Goal: Navigation & Orientation: Find specific page/section

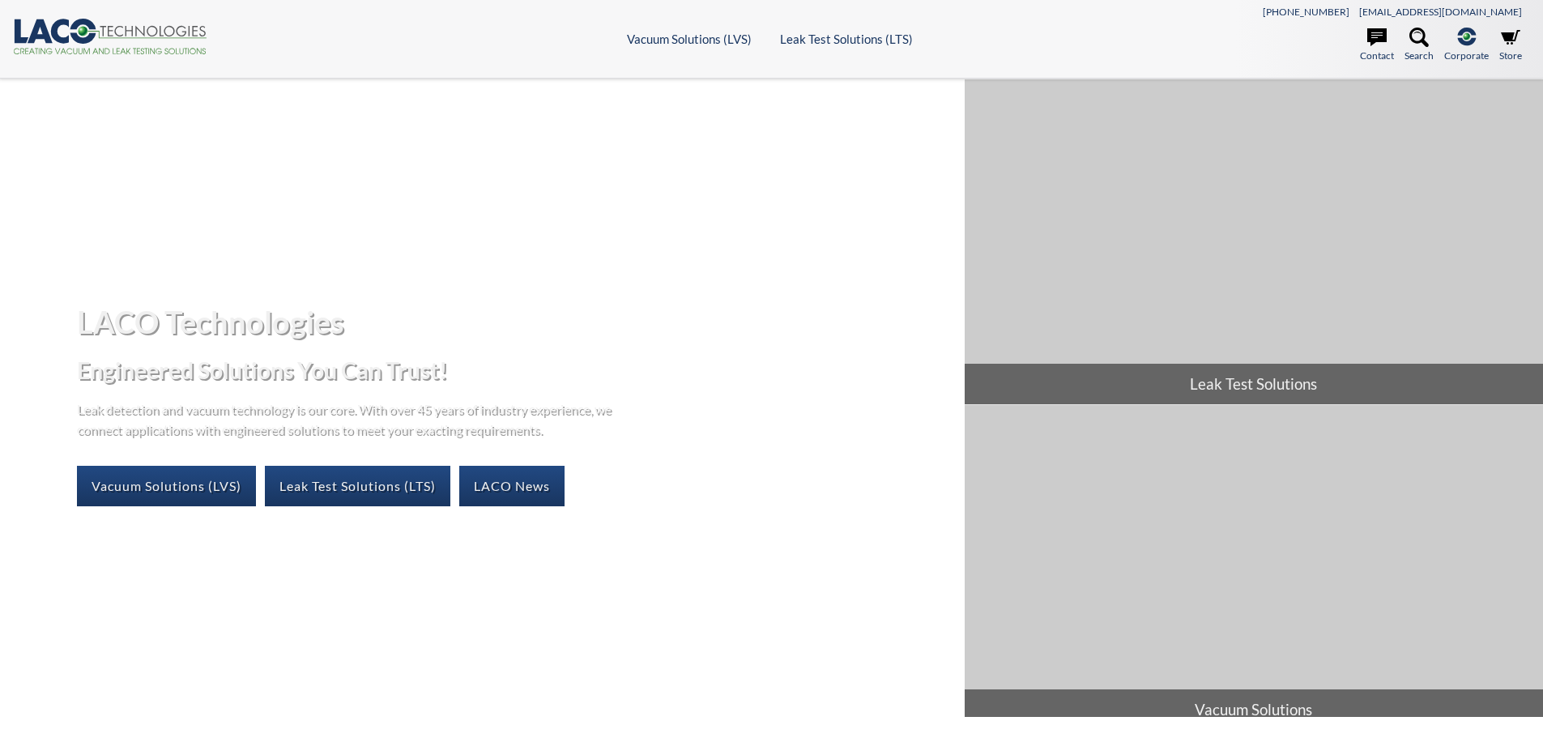
select select "Language Translate Widget"
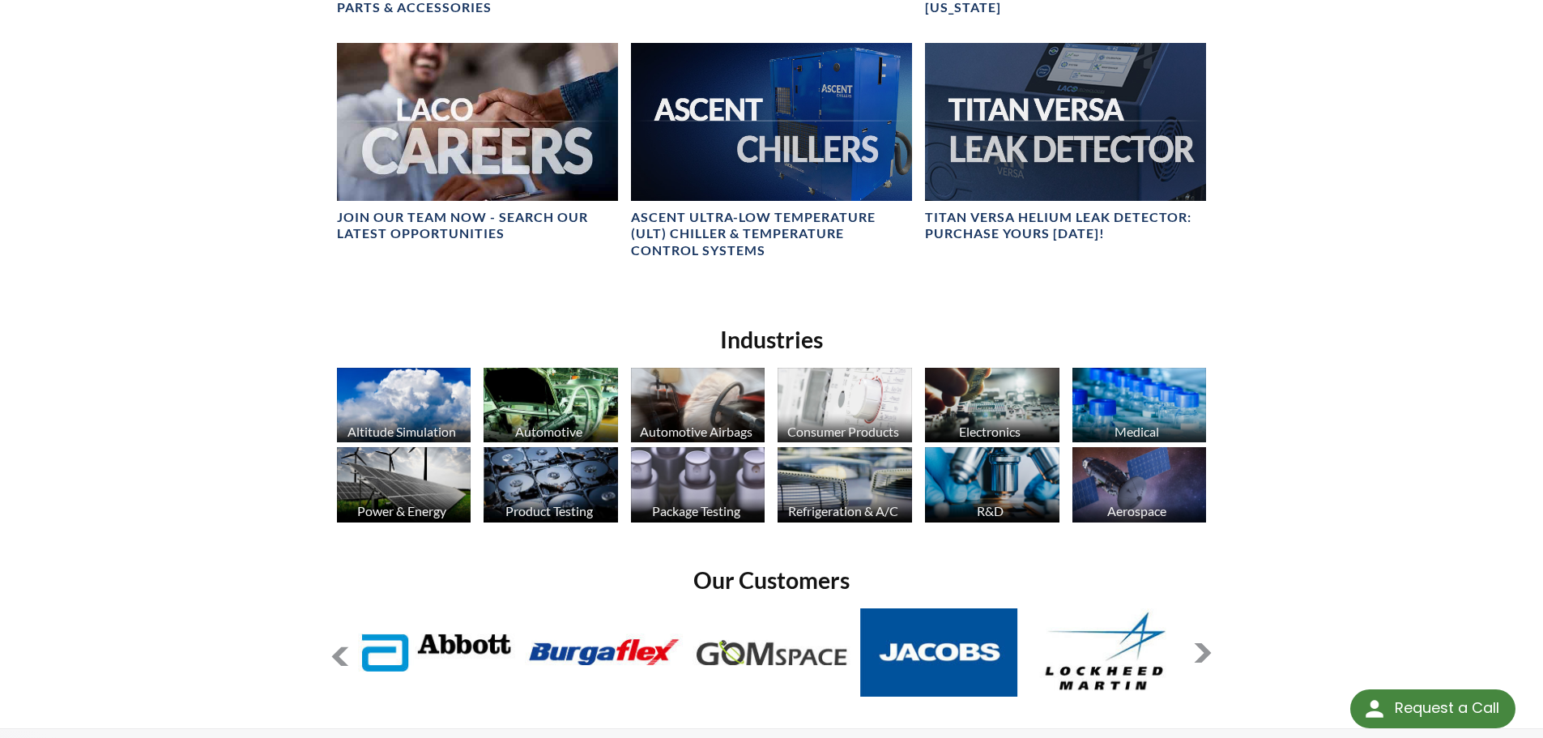
scroll to position [972, 0]
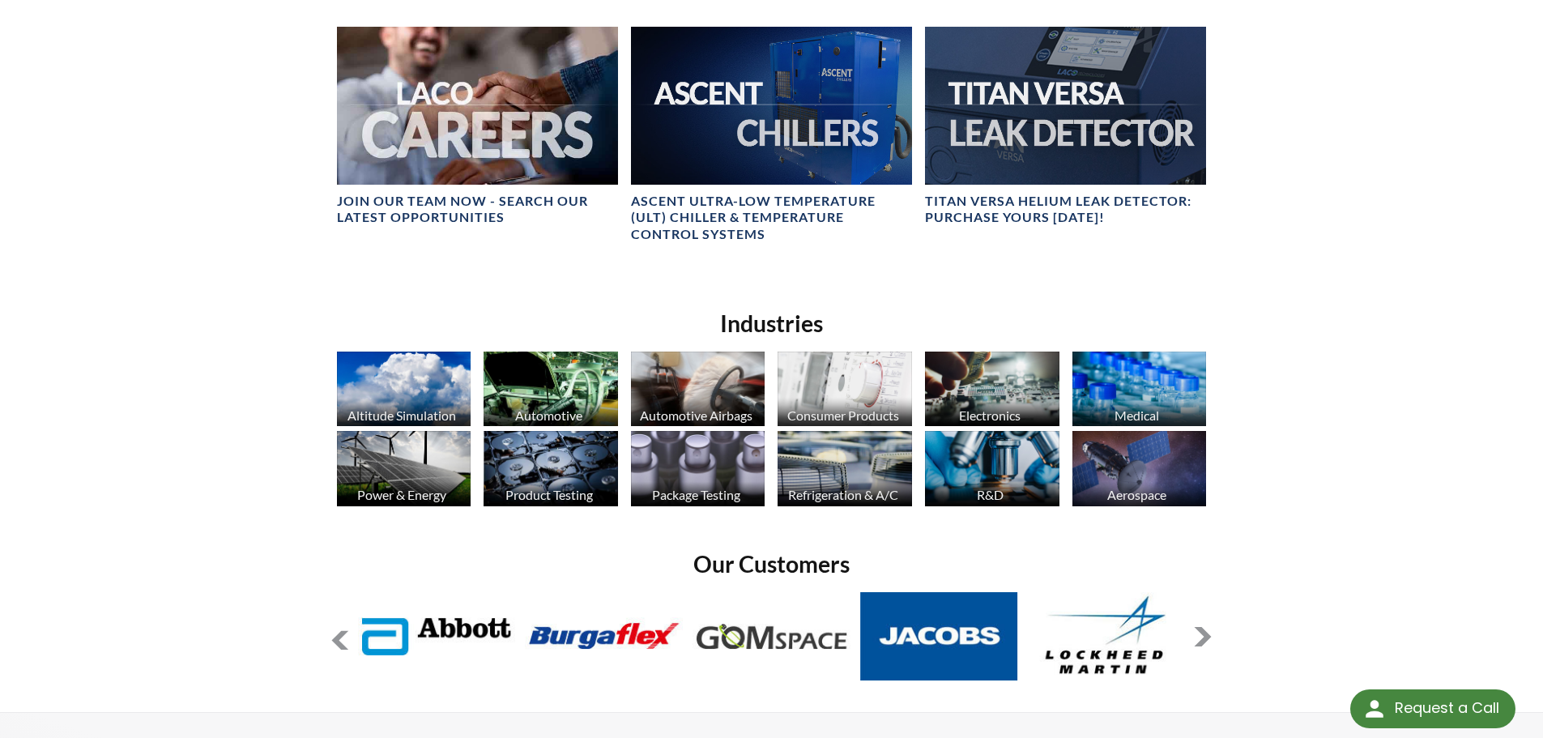
click at [442, 399] on img at bounding box center [404, 389] width 134 height 75
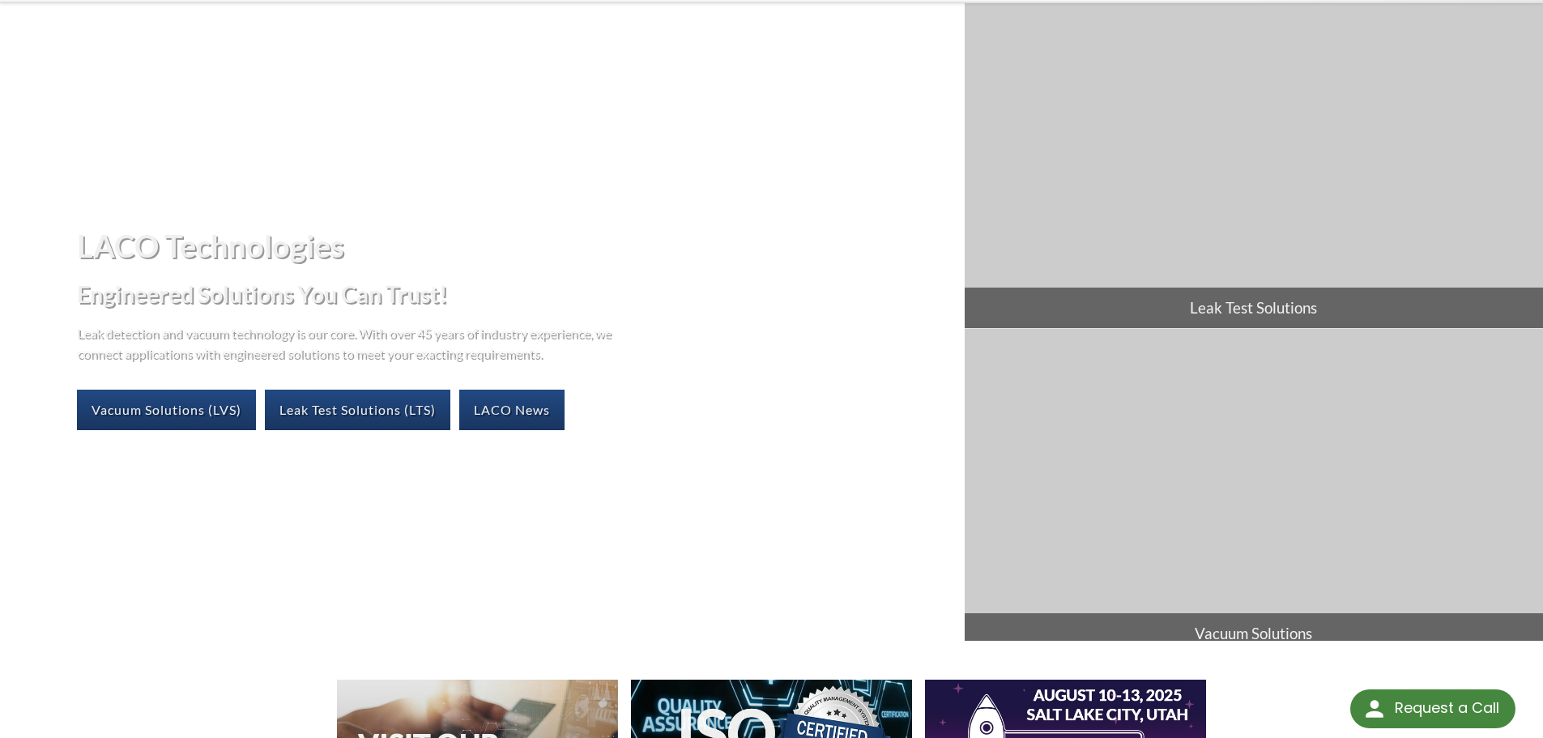
scroll to position [0, 0]
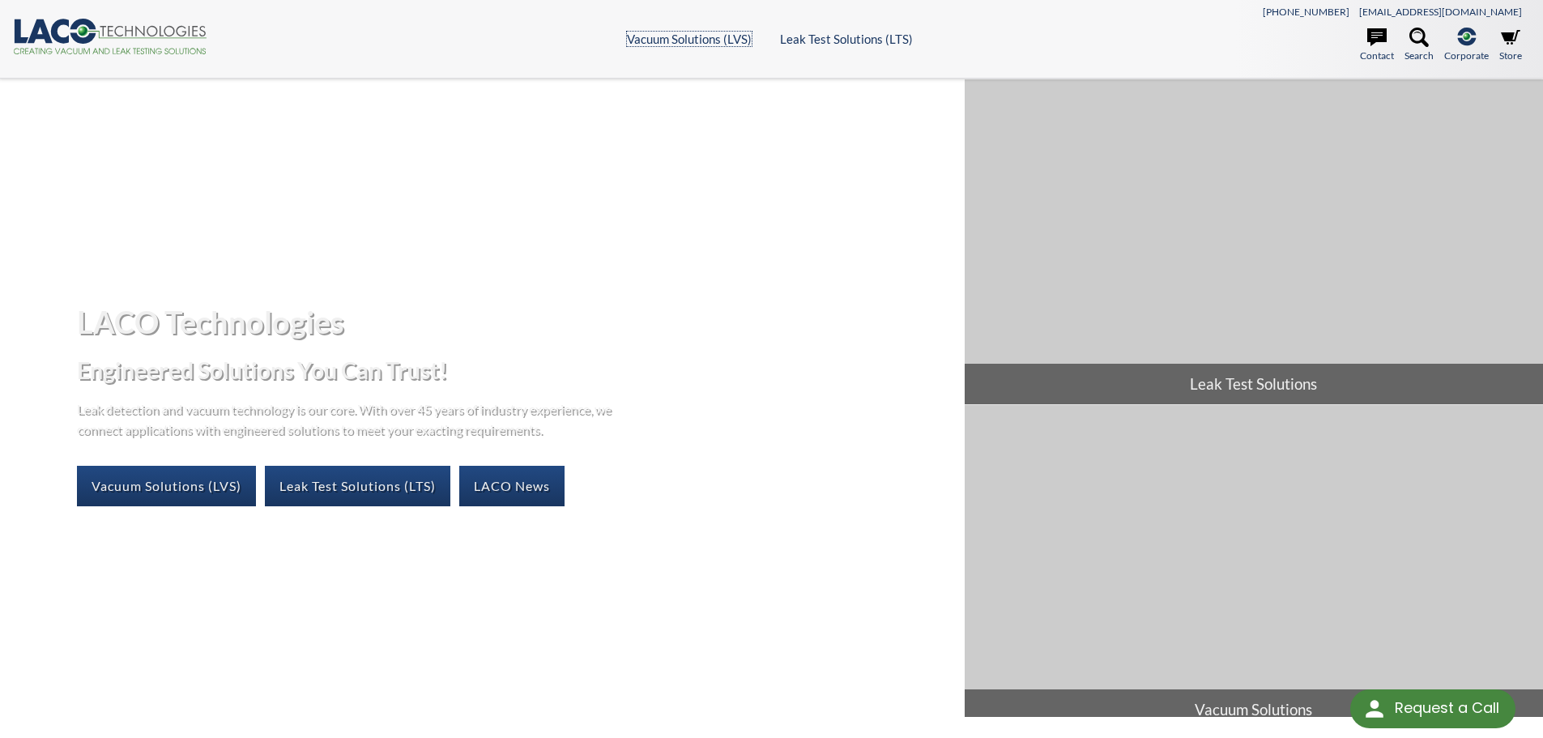
click at [699, 42] on link "Vacuum Solutions (LVS)" at bounding box center [689, 39] width 125 height 15
click at [665, 130] on link "Frontier TVAC Systems" at bounding box center [670, 128] width 143 height 15
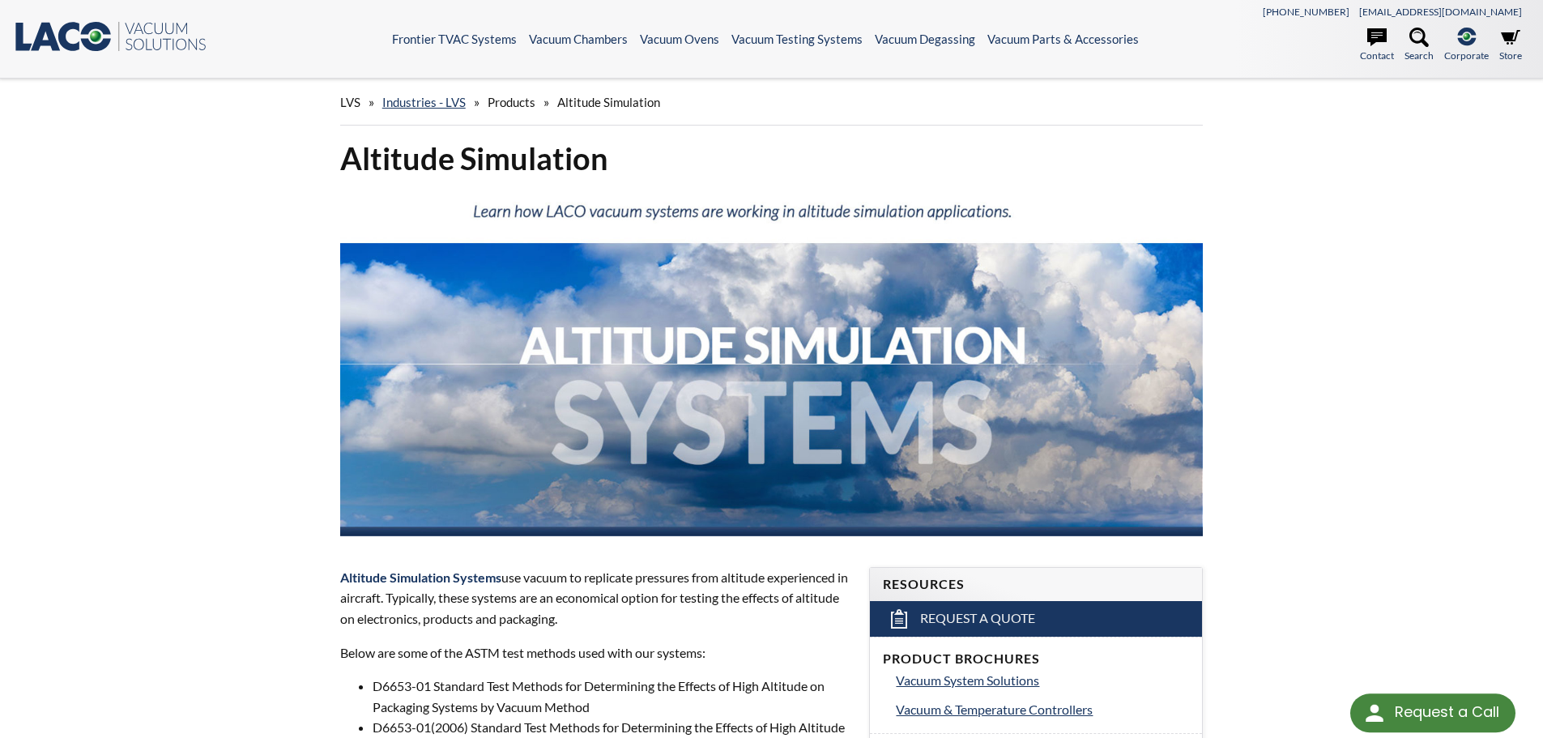
select select "Language Translate Widget"
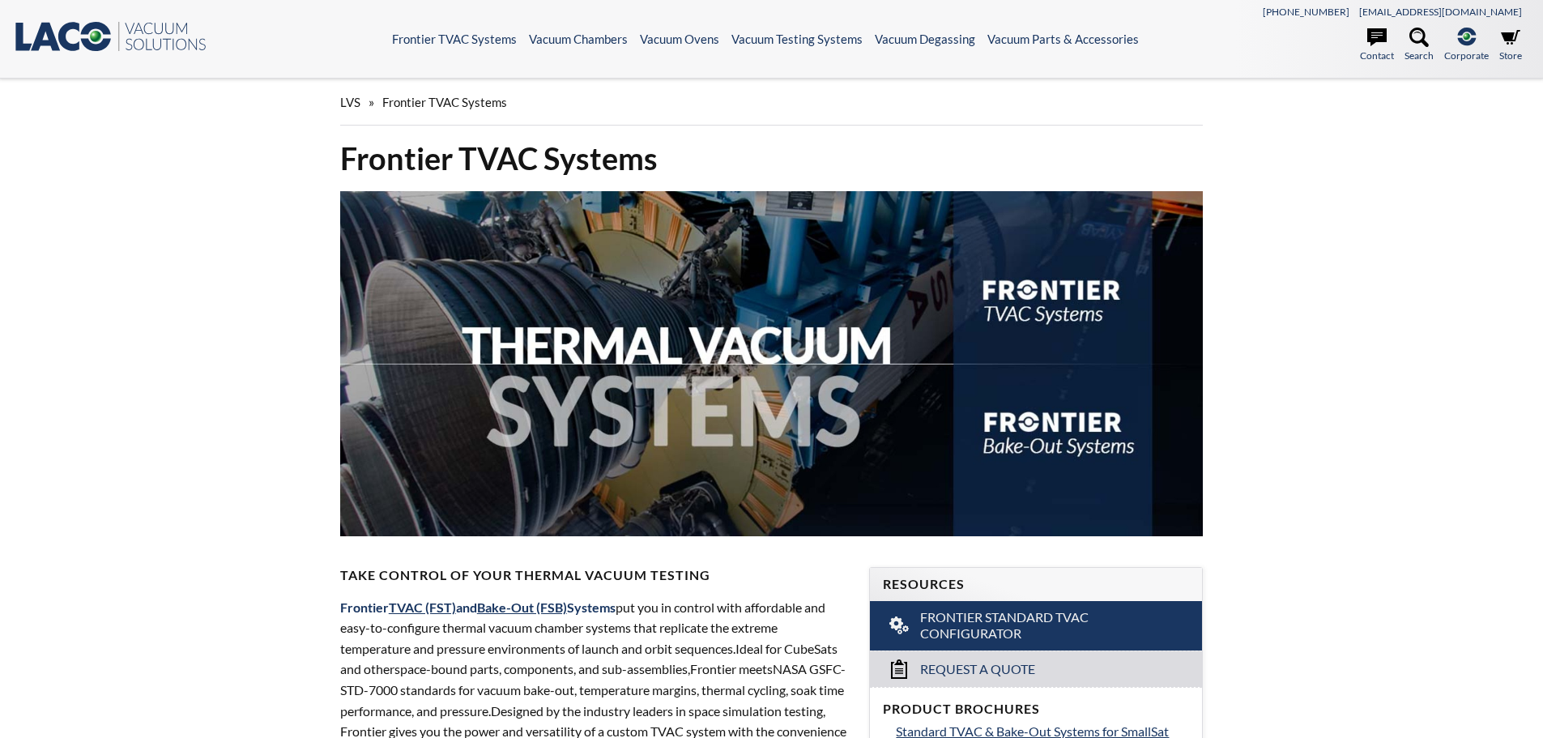
select select "Language Translate Widget"
click at [558, 40] on link "Vacuum Chambers" at bounding box center [578, 39] width 99 height 15
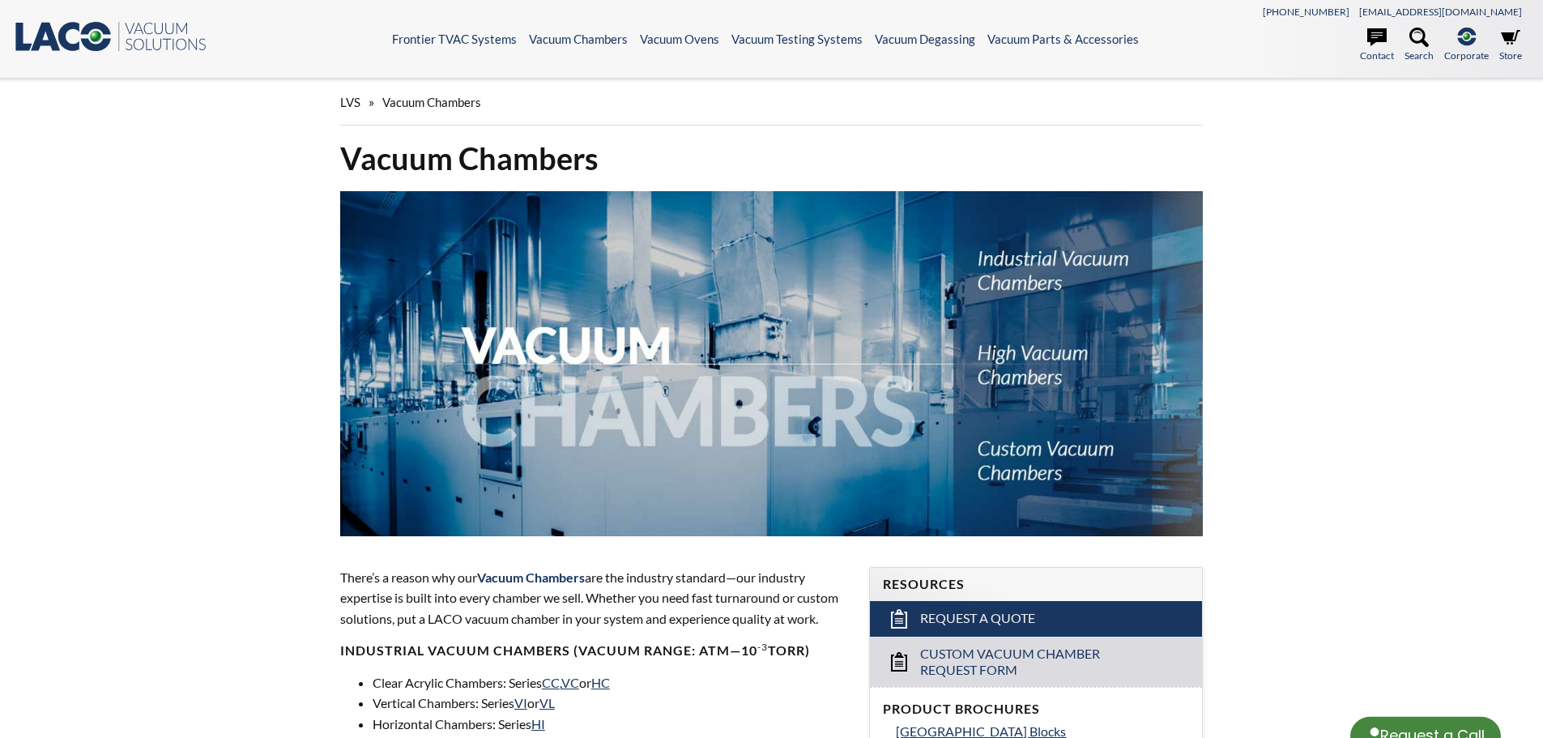
select select "Language Translate Widget"
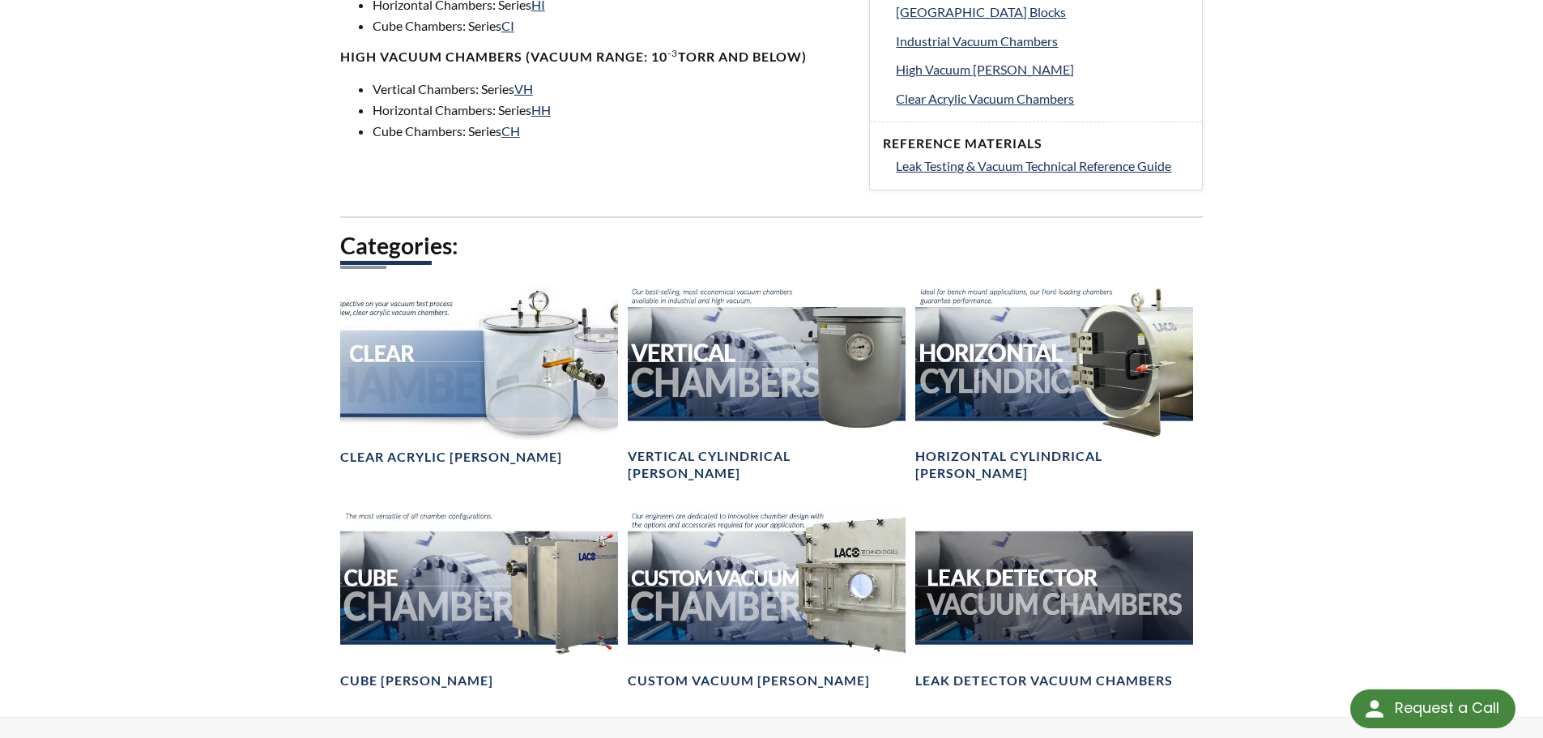
scroll to position [810, 0]
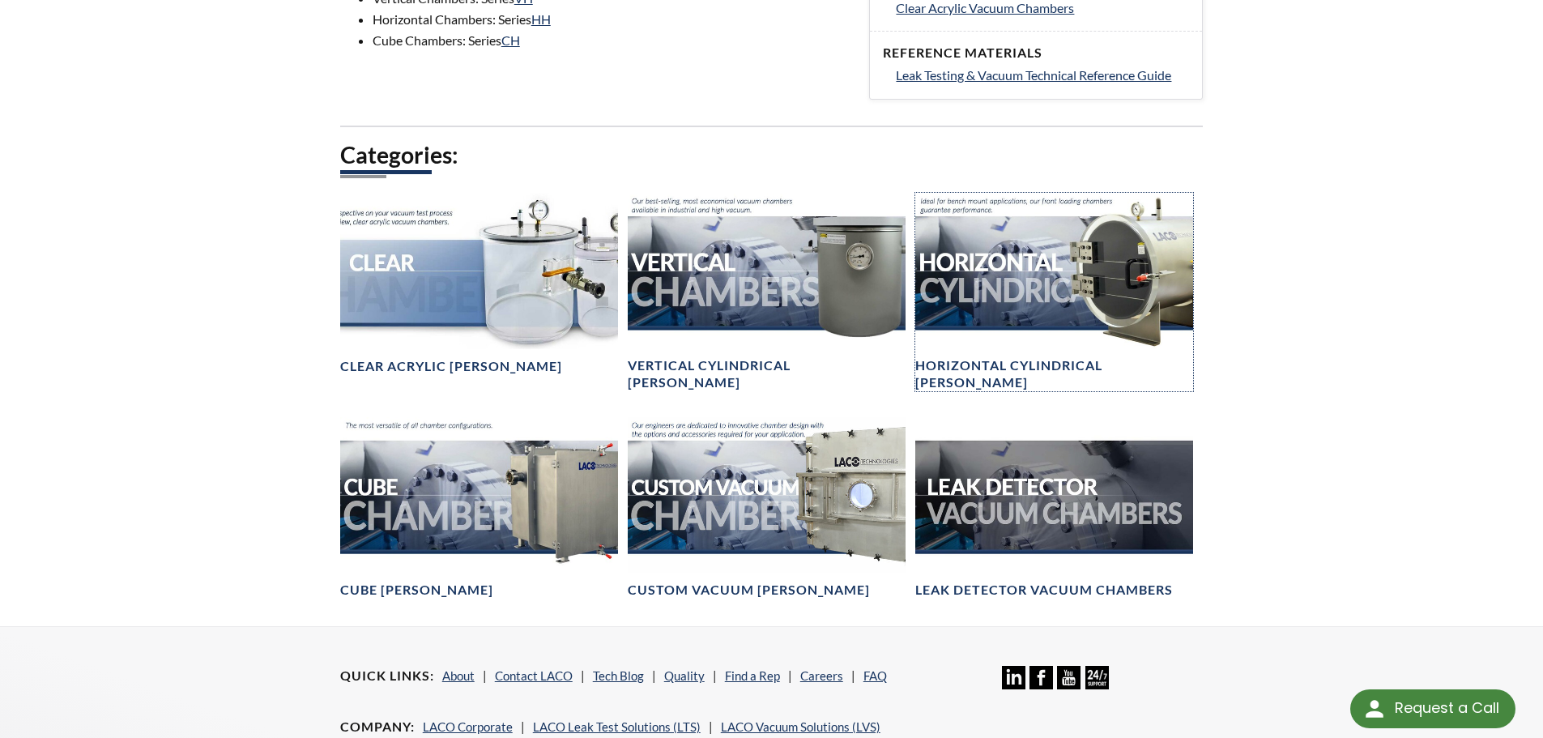
click at [1110, 261] on div at bounding box center [1054, 271] width 278 height 156
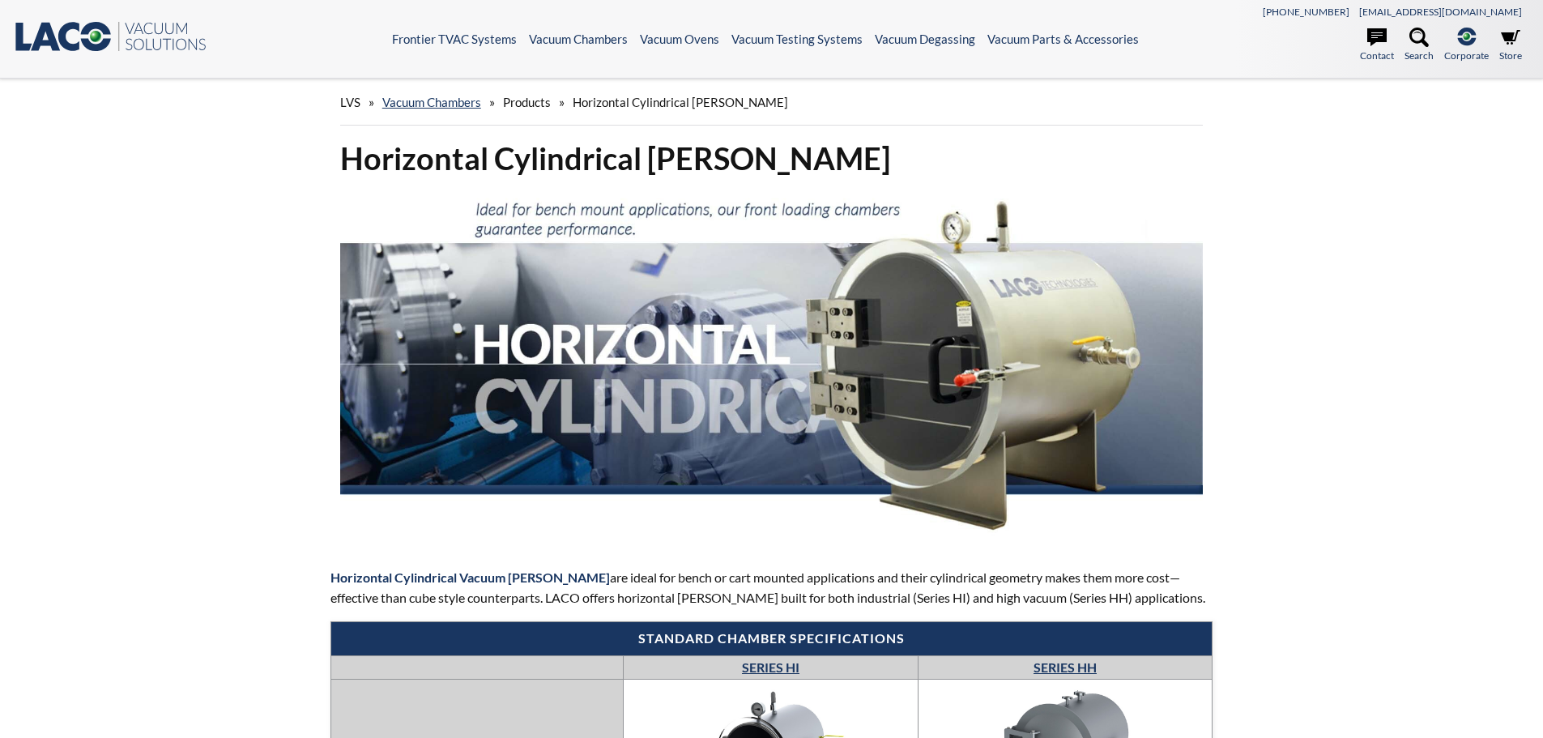
select select "Language Translate Widget"
